Goal: Transaction & Acquisition: Purchase product/service

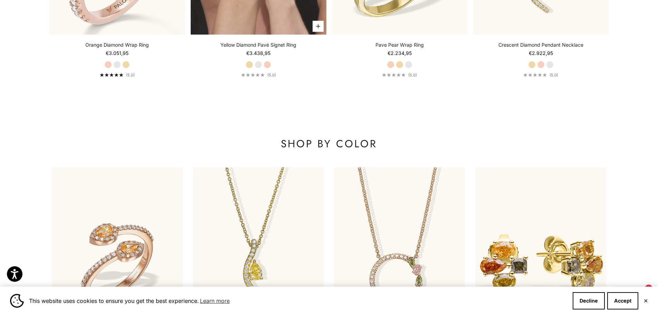
scroll to position [965, 0]
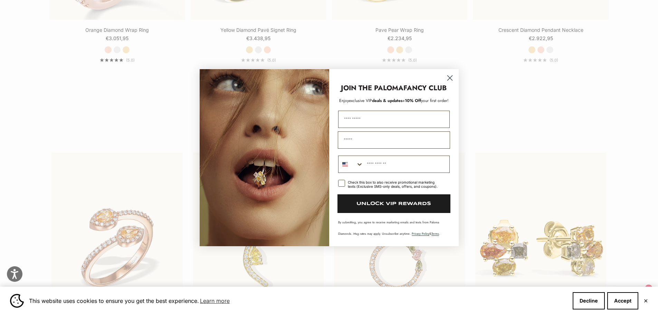
drag, startPoint x: 452, startPoint y: 78, endPoint x: 451, endPoint y: 93, distance: 14.5
click at [451, 78] on circle "Close dialog" at bounding box center [449, 77] width 11 height 11
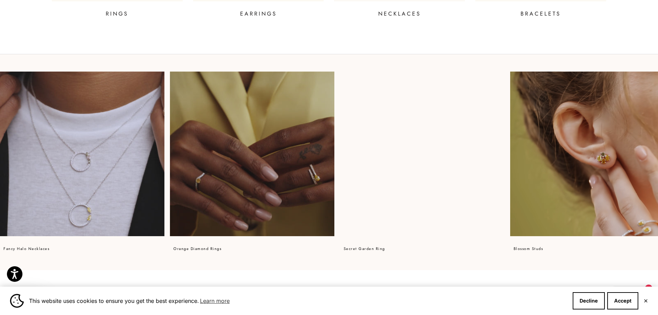
scroll to position [513, 0]
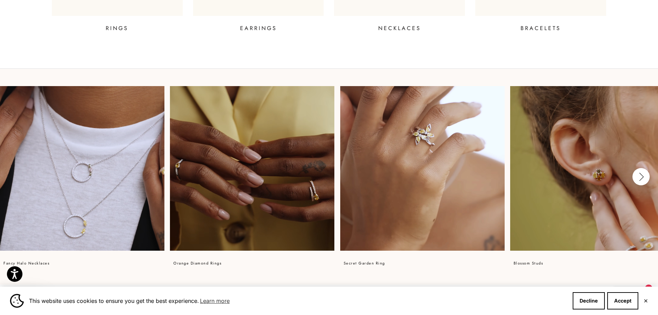
click at [90, 185] on video at bounding box center [82, 168] width 164 height 164
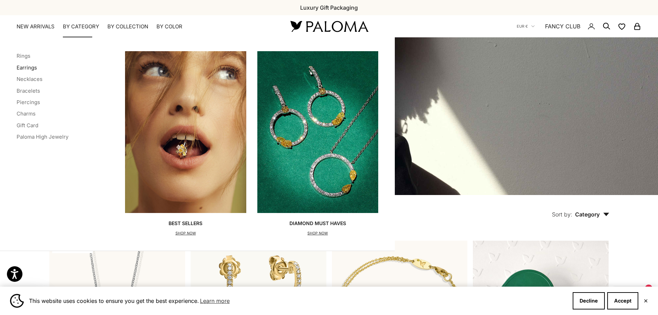
click at [30, 66] on link "Earrings" at bounding box center [27, 67] width 20 height 7
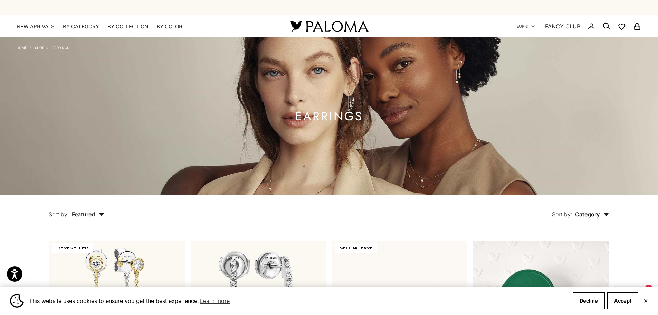
click at [42, 46] on link "Shop" at bounding box center [39, 48] width 9 height 4
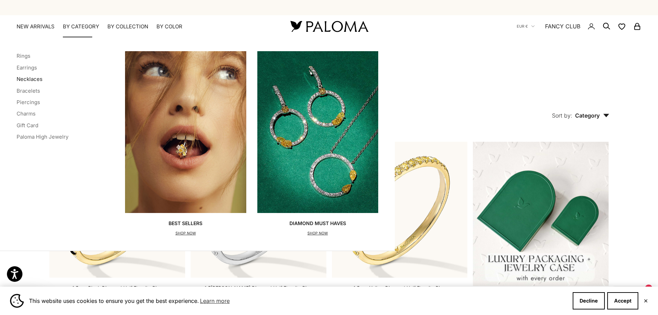
click at [36, 80] on link "Necklaces" at bounding box center [30, 79] width 26 height 7
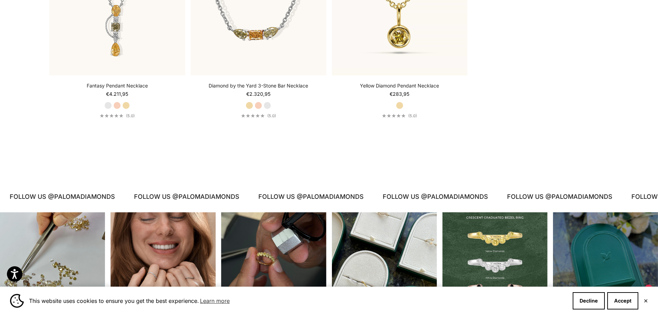
scroll to position [1209, 0]
